Goal: Transaction & Acquisition: Purchase product/service

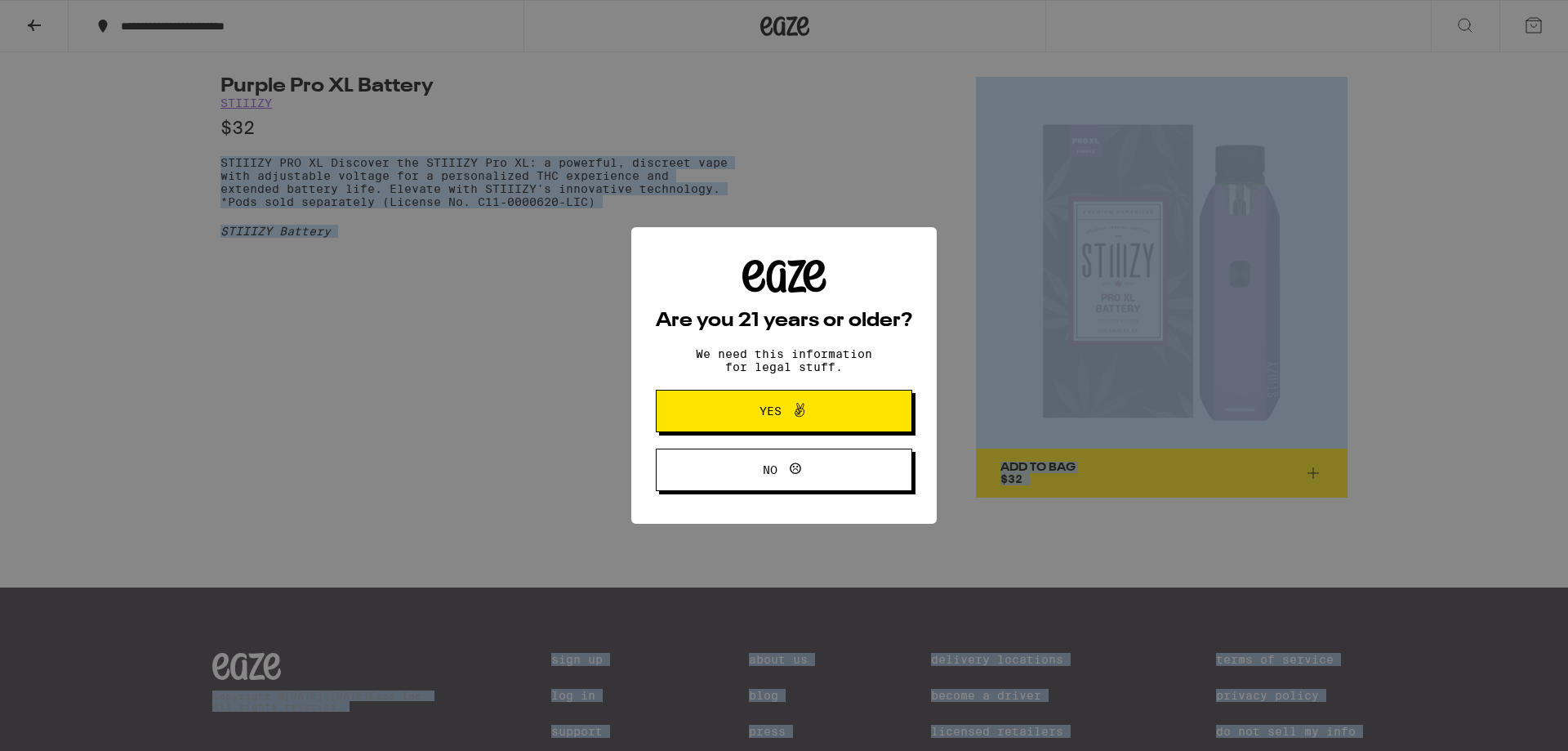
click at [393, 199] on body "**********" at bounding box center [784, 422] width 1568 height 845
drag, startPoint x: 791, startPoint y: 422, endPoint x: 632, endPoint y: 386, distance: 163.0
click at [788, 421] on span at bounding box center [795, 410] width 28 height 21
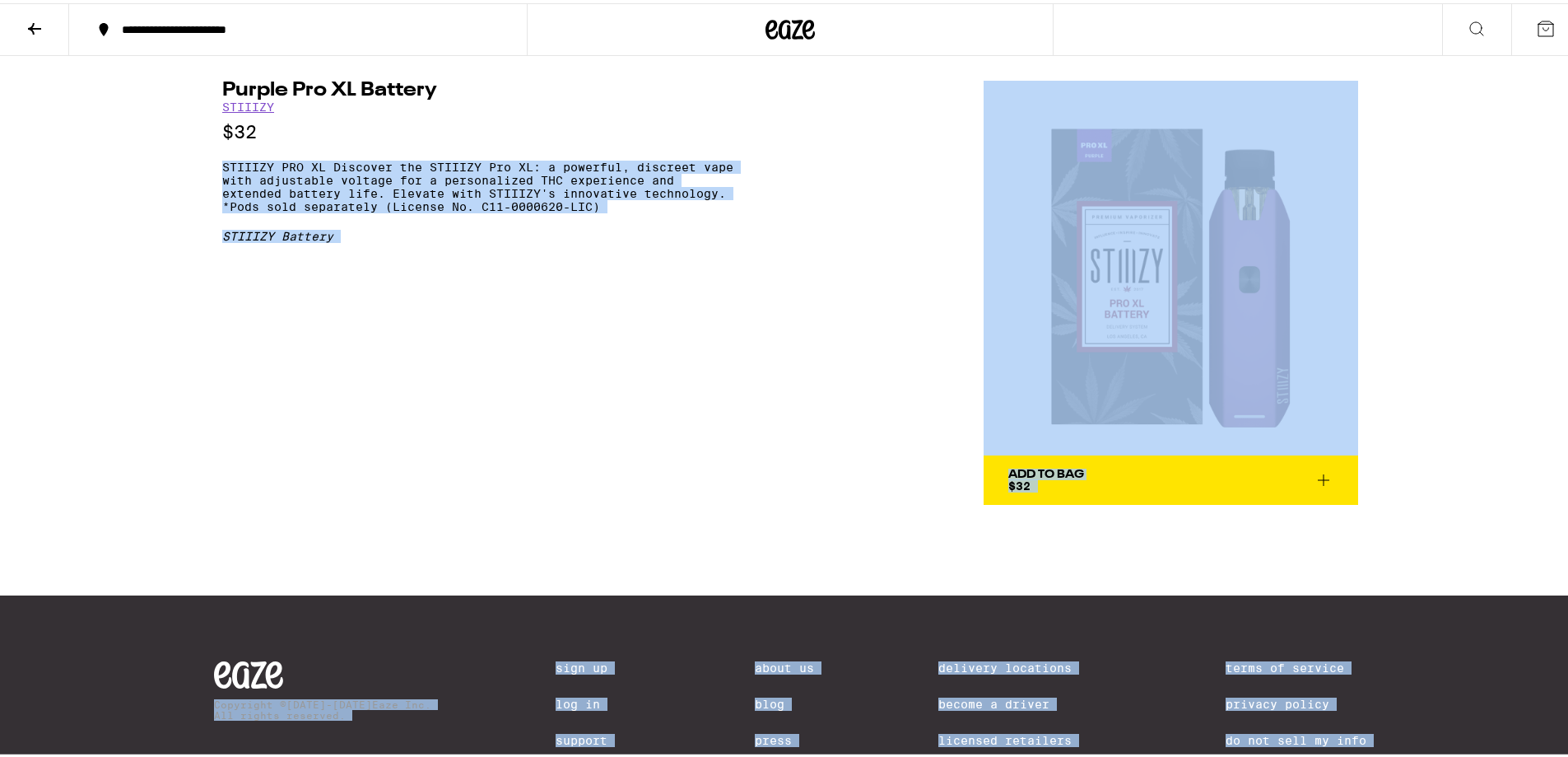
click at [208, 161] on div "Purple Pro XL Battery STIIIZY $32 STIIIZY PRO XL Discover the STIIIZY Pro XL: a…" at bounding box center [790, 277] width 1185 height 449
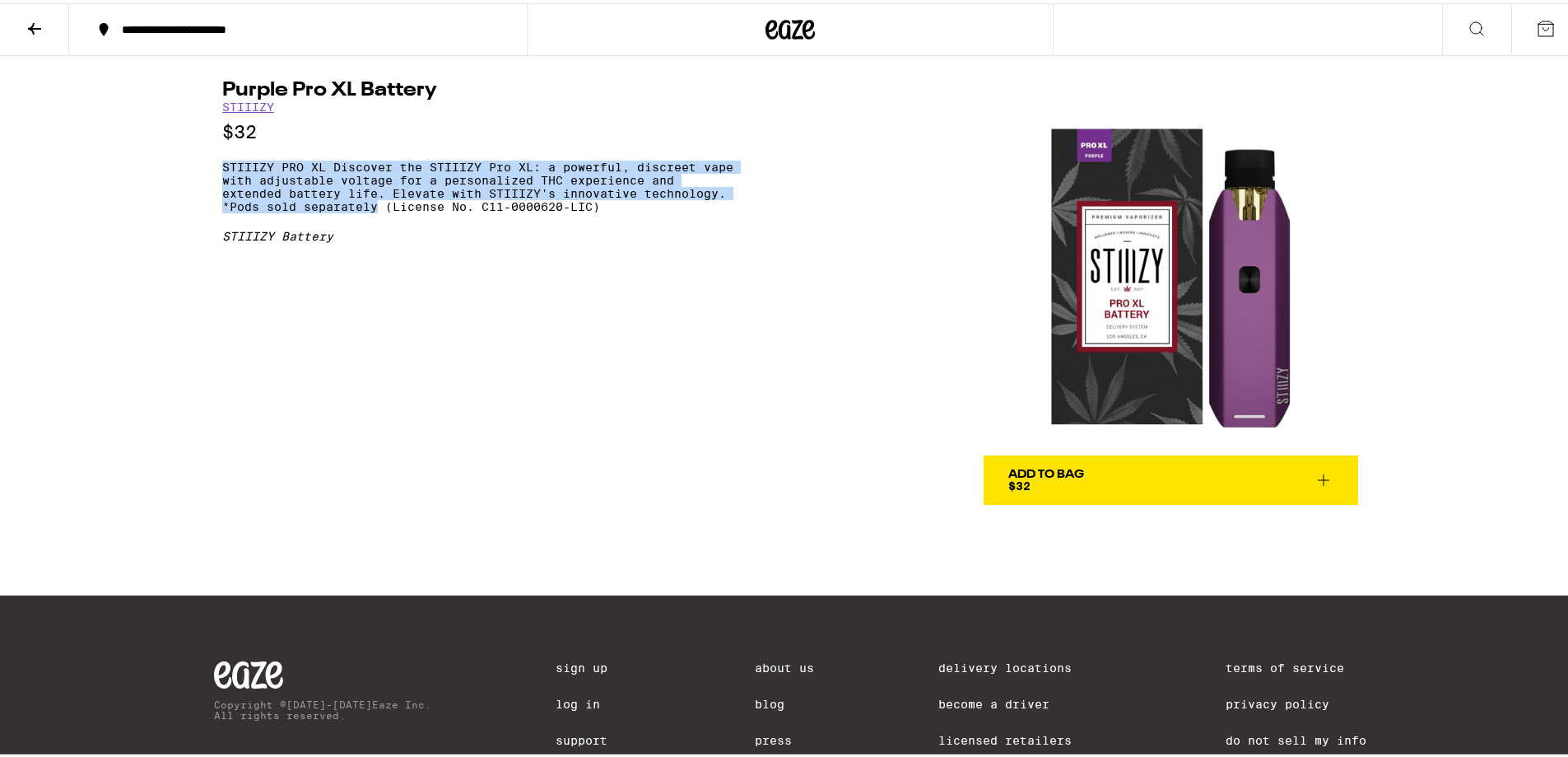
drag, startPoint x: 218, startPoint y: 166, endPoint x: 376, endPoint y: 213, distance: 164.8
click at [376, 210] on p "STIIIZY PRO XL Discover the STIIIZY Pro XL: a powerful, discreet vape with adju…" at bounding box center [478, 184] width 511 height 53
copy p "STIIIZY PRO XL Discover the STIIIZY Pro XL: a powerful, discreet vape with adju…"
